Goal: Information Seeking & Learning: Learn about a topic

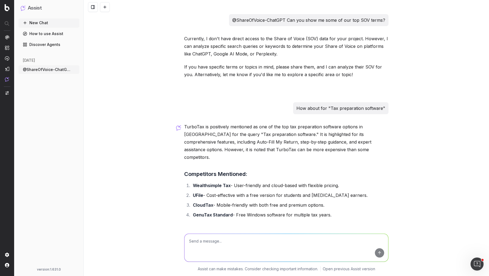
scroll to position [93, 0]
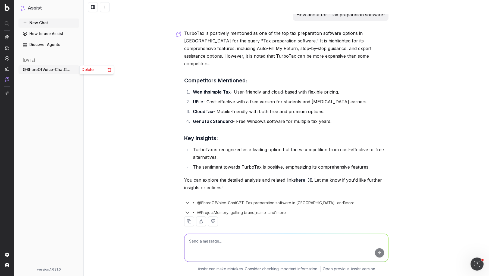
click at [76, 69] on icon "button" at bounding box center [75, 69] width 4 height 4
click at [82, 70] on span "Delete" at bounding box center [88, 69] width 12 height 5
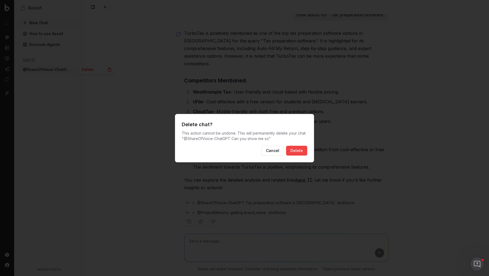
click at [302, 150] on button "Delete" at bounding box center [296, 151] width 21 height 10
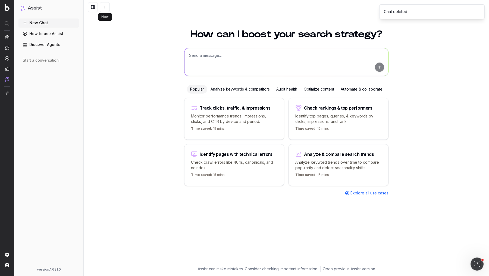
click at [105, 5] on button at bounding box center [105, 7] width 10 height 10
click at [213, 56] on textarea at bounding box center [286, 62] width 204 height 28
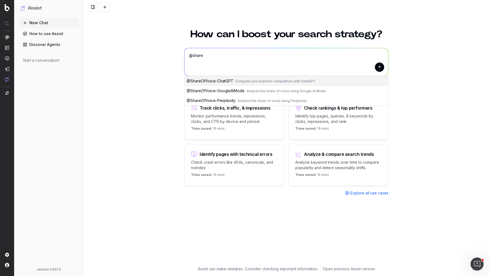
click at [221, 81] on span "@ ShareOfVoice-ChatGPT" at bounding box center [210, 81] width 47 height 5
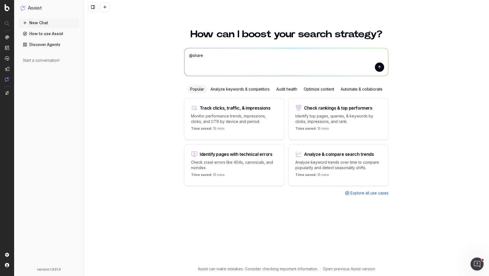
click at [269, 51] on textarea "@ShareOfVoice-ChatGPT" at bounding box center [286, 62] width 204 height 28
click at [270, 56] on textarea "@ShareOfVoice-ChatGPT" at bounding box center [286, 62] width 204 height 28
type textarea "@ShareOfVoice-ChatGPT Please show me our visibility for "Tax Prep Software"."
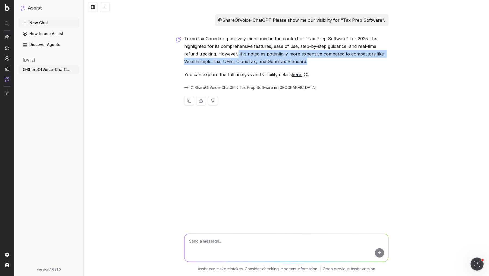
drag, startPoint x: 237, startPoint y: 54, endPoint x: 317, endPoint y: 60, distance: 80.1
click at [317, 60] on p "TurboTax Canada is positively mentioned in the context of "Tax Prep Software" f…" at bounding box center [286, 50] width 204 height 30
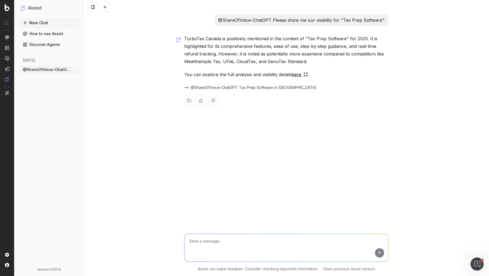
click at [304, 75] on link "here" at bounding box center [300, 75] width 16 height 8
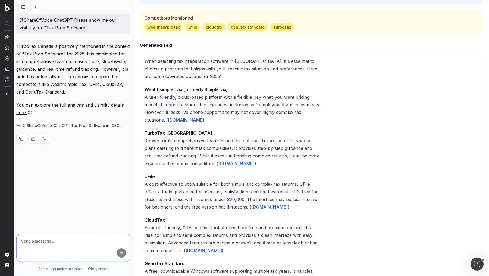
scroll to position [129, 0]
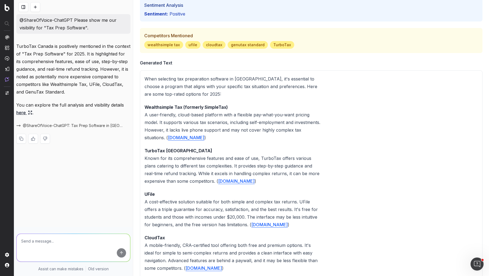
click at [213, 116] on p "Wealthsimple Tax (formerly SimpleTax) A user-friendly, cloud-based platform wit…" at bounding box center [233, 122] width 177 height 38
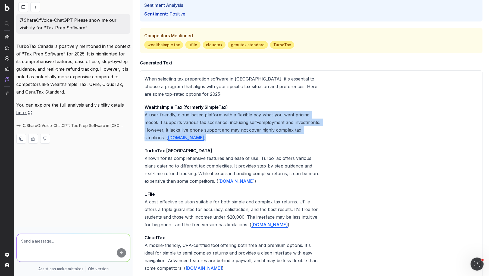
click at [213, 116] on p "Wealthsimple Tax (formerly SimpleTax) A user-friendly, cloud-based platform wit…" at bounding box center [233, 122] width 177 height 38
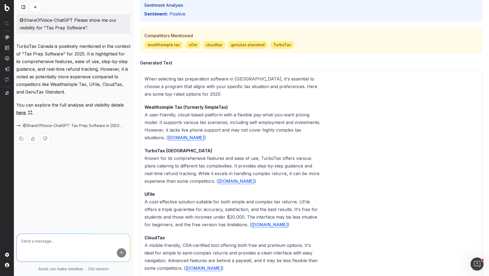
click at [216, 119] on p "Wealthsimple Tax (formerly SimpleTax) A user-friendly, cloud-based platform wit…" at bounding box center [233, 122] width 177 height 38
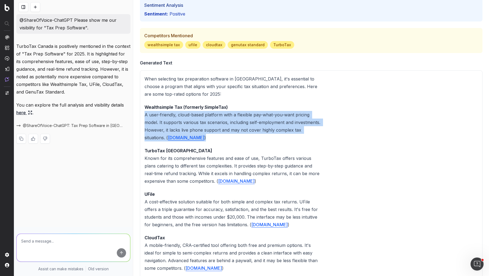
click at [216, 119] on p "Wealthsimple Tax (formerly SimpleTax) A user-friendly, cloud-based platform wit…" at bounding box center [233, 122] width 177 height 38
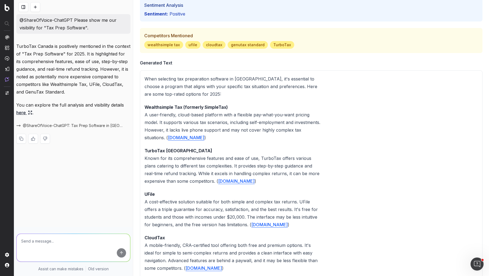
click at [49, 241] on textarea at bounding box center [74, 248] width 114 height 28
type textarea "How about for "Free Income Tax Prep""
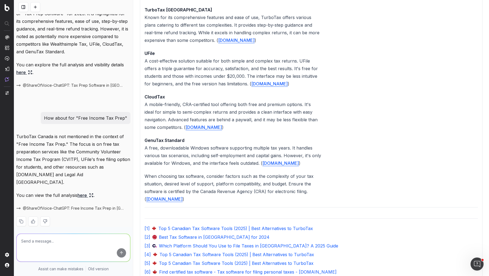
scroll to position [279, 0]
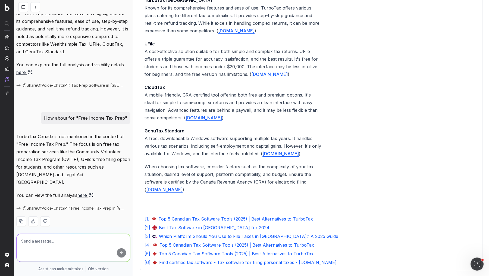
click at [83, 191] on link "here" at bounding box center [85, 195] width 16 height 8
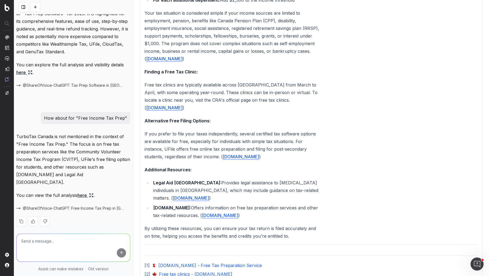
scroll to position [283, 0]
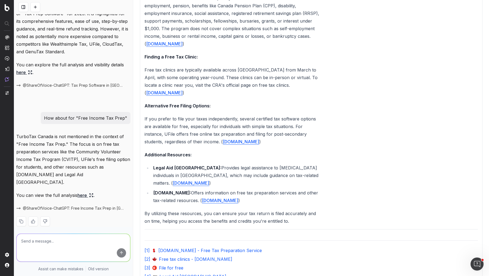
click at [39, 244] on textarea at bounding box center [74, 248] width 114 height 28
click at [26, 6] on button at bounding box center [23, 7] width 10 height 10
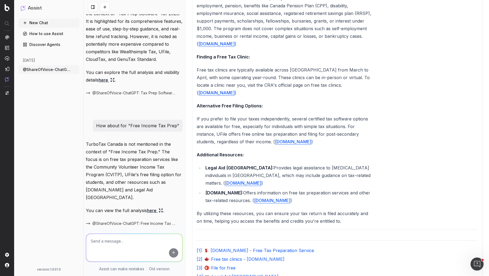
click at [133, 244] on textarea at bounding box center [134, 248] width 96 height 28
type textarea ""Canada Tax Calculator""
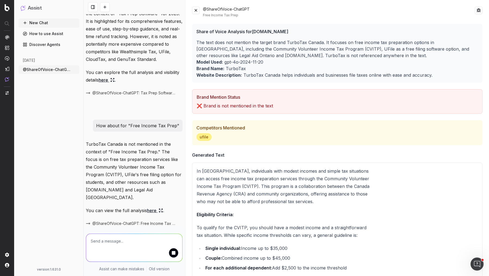
click at [197, 11] on button at bounding box center [196, 11] width 8 height 8
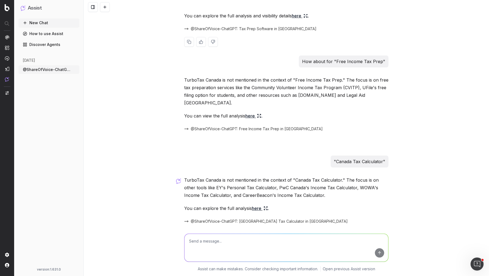
scroll to position [72, 0]
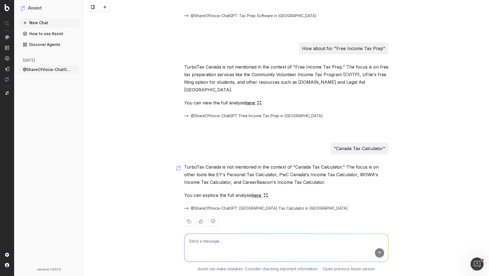
click at [244, 238] on textarea at bounding box center [286, 248] width 204 height 28
type textarea "income tax calculator"
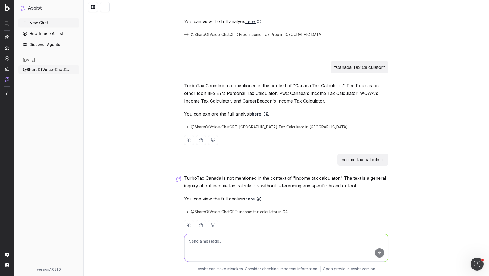
scroll to position [156, 0]
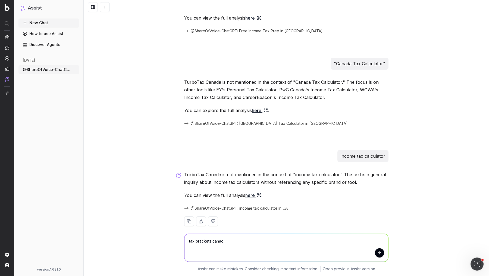
type textarea "tax brackets [GEOGRAPHIC_DATA]"
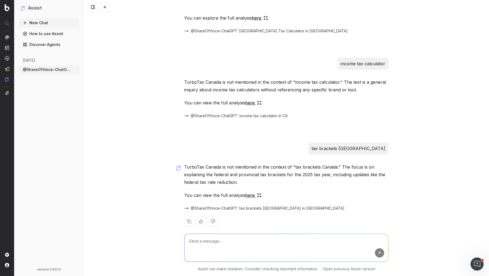
scroll to position [0, 0]
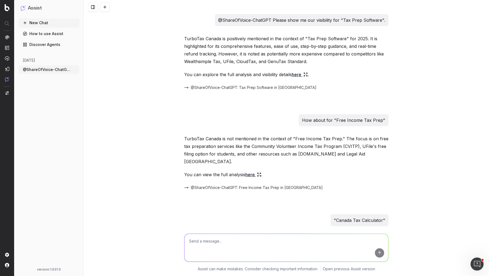
click at [286, 242] on textarea at bounding box center [286, 248] width 204 height 28
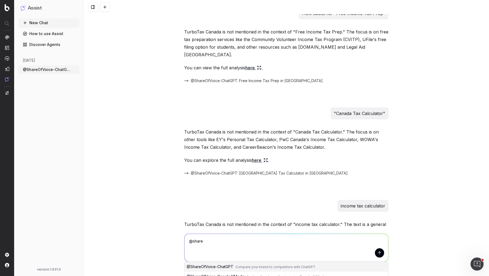
scroll to position [109, 0]
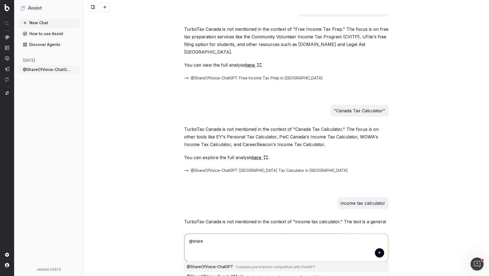
click at [265, 268] on span "Compare your brand to competitors with ChatGPT" at bounding box center [276, 267] width 80 height 4
click at [280, 241] on textarea "@ShareOfVoice-ChatGPT" at bounding box center [286, 248] width 204 height 28
type textarea "@ShareOfVoice-ChatGPT Ca"
click at [73, 70] on icon "button" at bounding box center [75, 69] width 4 height 4
click at [83, 71] on span "Delete" at bounding box center [88, 69] width 12 height 5
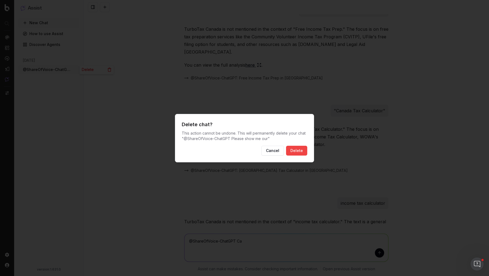
click at [297, 151] on button "Delete" at bounding box center [296, 151] width 21 height 10
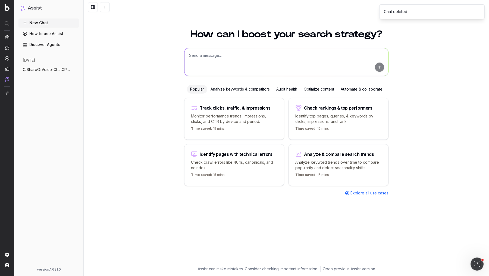
click at [253, 58] on textarea at bounding box center [286, 62] width 204 height 28
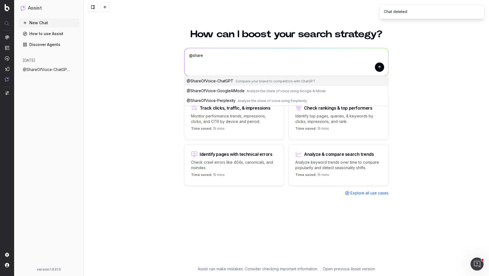
click at [262, 78] on button "@ ShareOfVoice-ChatGPT Compare your brand to competitors with ChatGPT" at bounding box center [286, 81] width 204 height 10
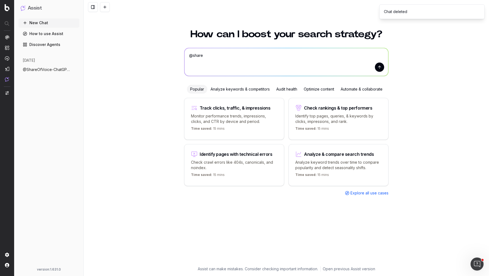
click at [269, 55] on textarea "@ShareOfVoice-ChatGPT" at bounding box center [286, 62] width 204 height 28
type textarea "@ShareOfVoice-ChatGPT Please show me the SOV for "Online Tax Prep"."
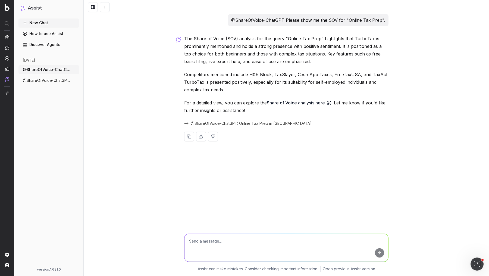
click at [266, 52] on p "The Share of Voice (SOV) analysis for the query "Online Tax Prep" highlights th…" at bounding box center [286, 50] width 204 height 30
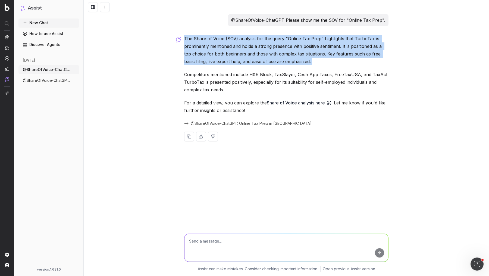
click at [342, 46] on p "The Share of Voice (SOV) analysis for the query "Online Tax Prep" highlights th…" at bounding box center [286, 50] width 204 height 30
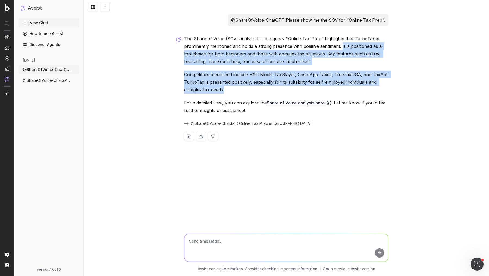
drag, startPoint x: 342, startPoint y: 46, endPoint x: 358, endPoint y: 90, distance: 46.3
click at [358, 90] on div "The Share of Voice (SOV) analysis for the query "Online Tax Prep" highlights th…" at bounding box center [286, 92] width 204 height 115
click at [358, 90] on p "Competitors mentioned include H&R Block, TaxSlayer, Cash App Taxes, FreeTaxUSA,…" at bounding box center [286, 82] width 204 height 23
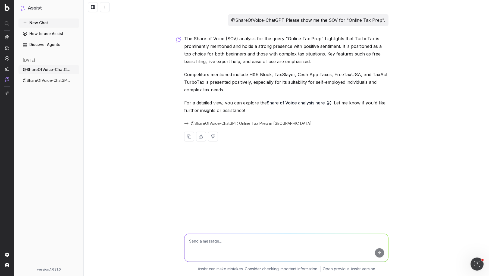
click at [330, 101] on icon at bounding box center [329, 103] width 4 height 4
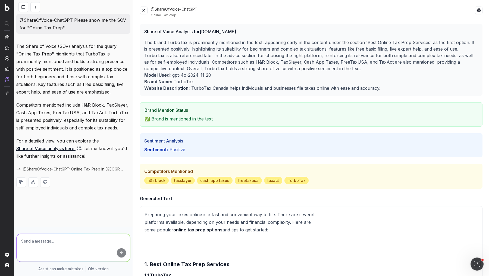
click at [261, 40] on p "The brand TurboTax is prominently mentioned in the text, appearing early in the…" at bounding box center [311, 55] width 334 height 33
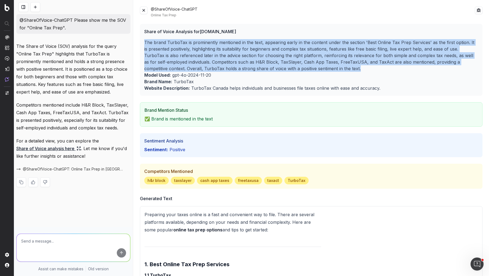
click at [261, 40] on p "The brand TurboTax is prominently mentioned in the text, appearing early in the…" at bounding box center [311, 55] width 334 height 33
click at [267, 42] on p "The brand TurboTax is prominently mentioned in the text, appearing early in the…" at bounding box center [311, 55] width 334 height 33
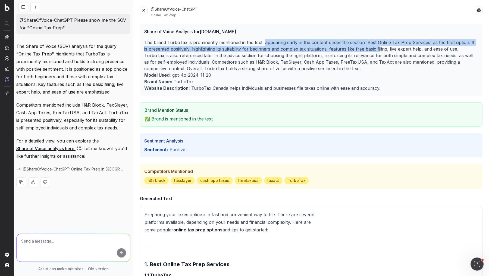
drag, startPoint x: 263, startPoint y: 42, endPoint x: 376, endPoint y: 51, distance: 113.6
click at [376, 51] on p "The brand TurboTax is prominently mentioned in the text, appearing early in the…" at bounding box center [311, 55] width 334 height 33
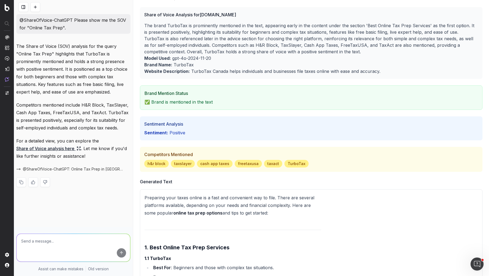
scroll to position [24, 0]
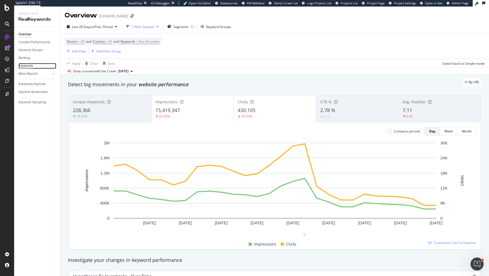
click at [27, 66] on div "Keywords" at bounding box center [25, 66] width 14 height 6
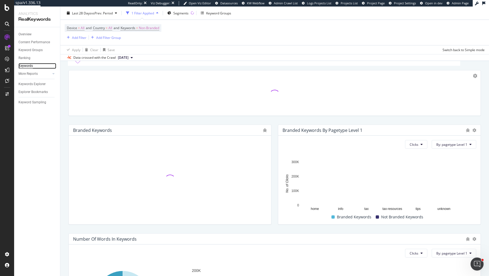
scroll to position [110, 0]
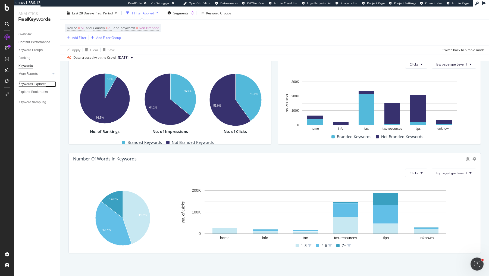
click at [41, 85] on div "Keywords Explorer" at bounding box center [31, 84] width 27 height 6
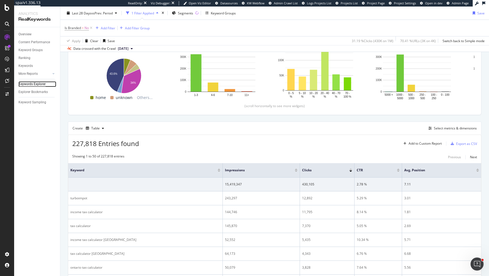
scroll to position [64, 0]
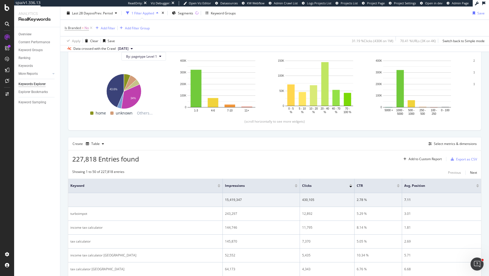
click at [295, 186] on div at bounding box center [296, 186] width 3 height 1
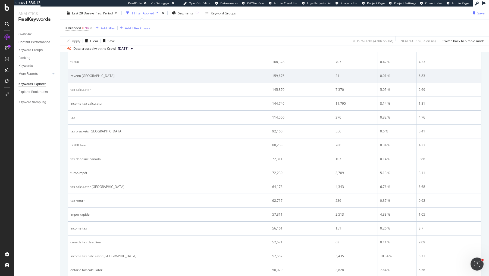
scroll to position [251, 0]
